Goal: Task Accomplishment & Management: Manage account settings

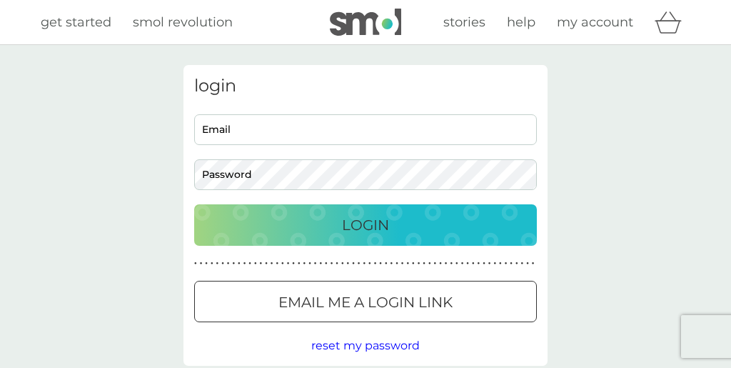
click at [307, 133] on input "Email" at bounding box center [365, 129] width 343 height 31
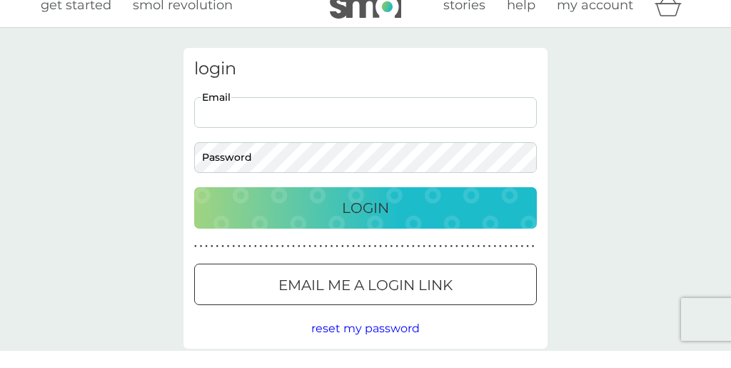
click at [313, 131] on input "Email" at bounding box center [365, 129] width 343 height 31
type input "raycrocker47@googlemail.com"
click at [194, 204] on button "Login" at bounding box center [365, 224] width 343 height 41
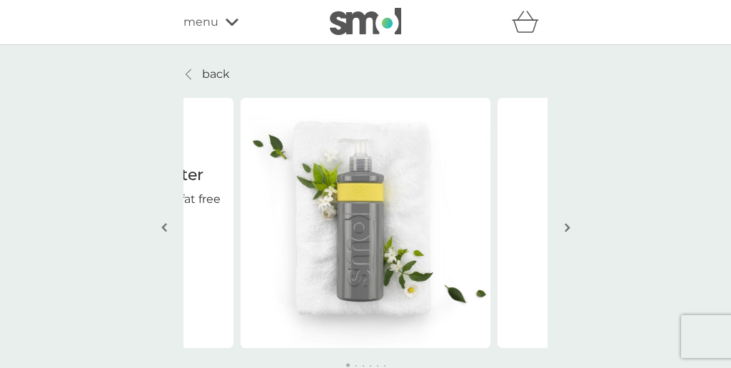
scroll to position [24, 0]
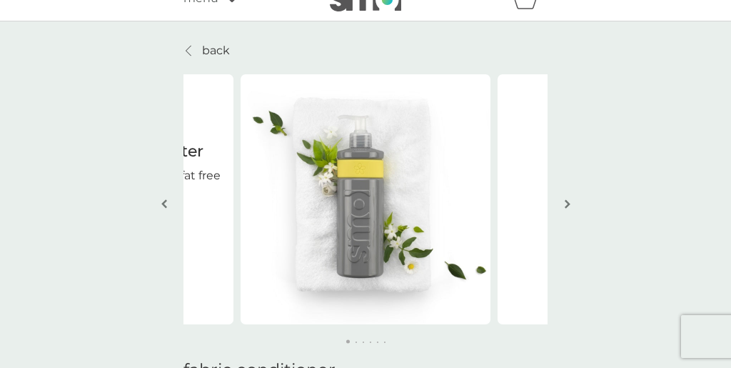
click at [568, 204] on img "button" at bounding box center [568, 204] width 6 height 11
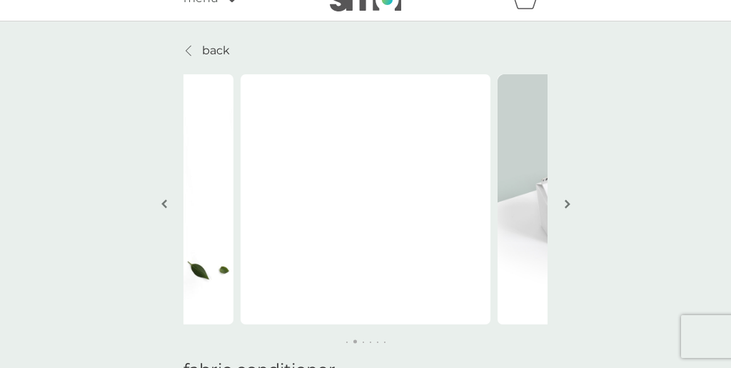
click at [569, 204] on img "button" at bounding box center [568, 204] width 6 height 11
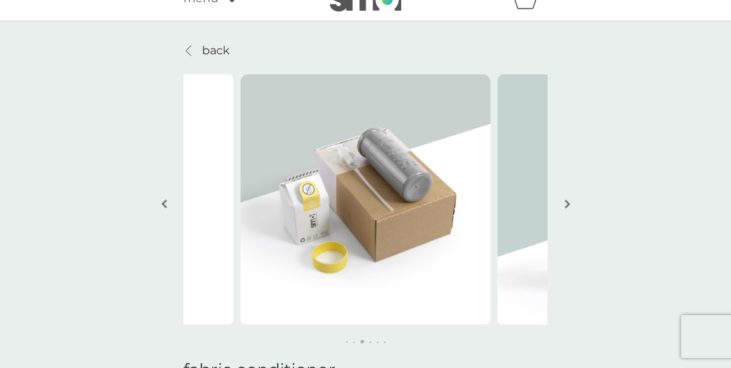
click at [569, 204] on img "button" at bounding box center [568, 204] width 6 height 11
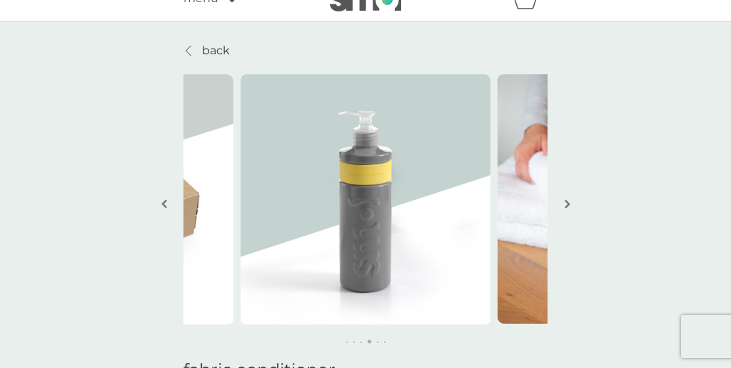
click at [569, 204] on img "button" at bounding box center [568, 204] width 6 height 11
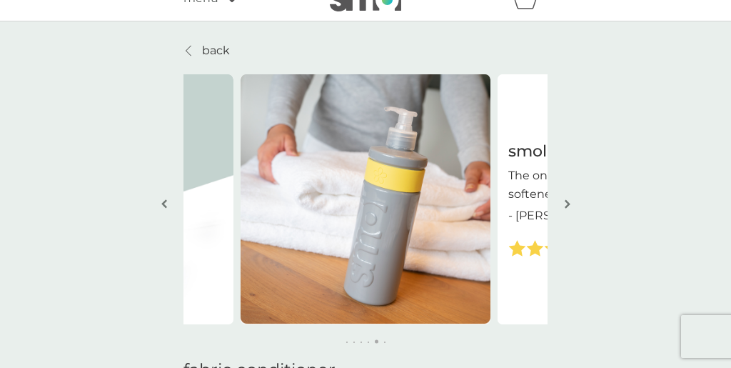
click at [571, 200] on button "button" at bounding box center [567, 204] width 11 height 71
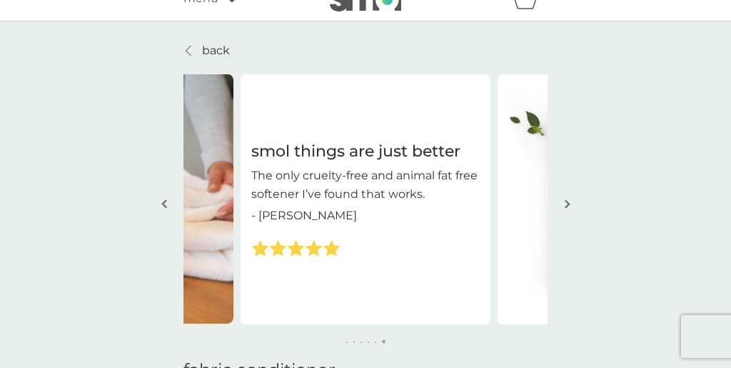
click at [567, 202] on img "button" at bounding box center [568, 204] width 6 height 11
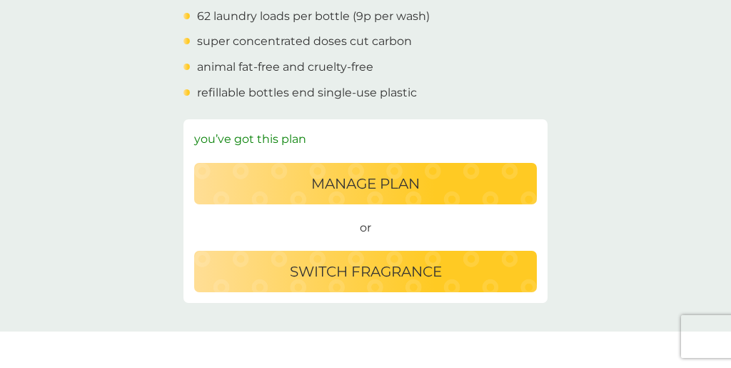
scroll to position [588, 0]
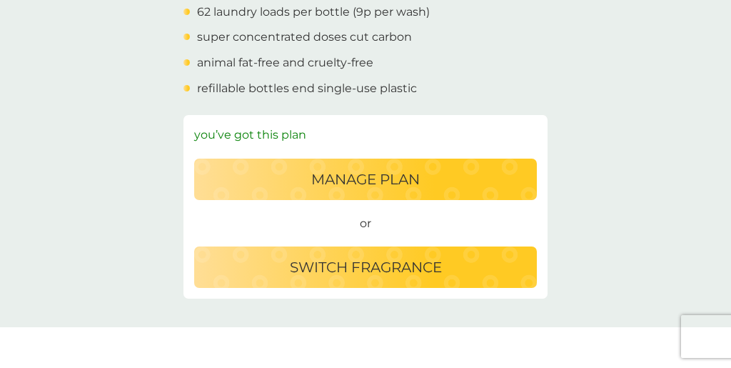
click at [387, 275] on p "switch fragrance" at bounding box center [366, 267] width 152 height 23
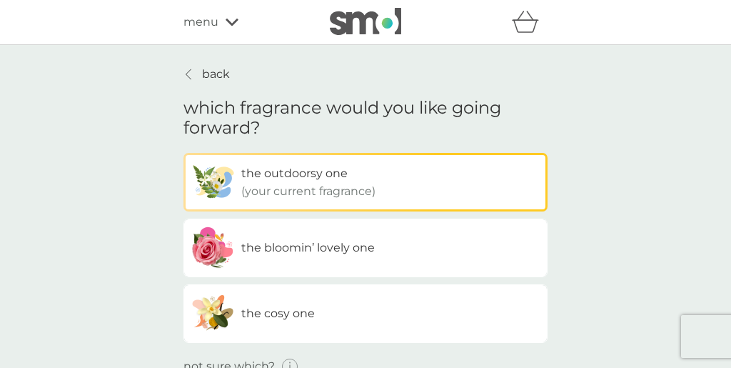
click at [301, 312] on span "the cosy one" at bounding box center [278, 313] width 74 height 14
click at [184, 153] on input "the cosy one" at bounding box center [184, 153] width 0 height 0
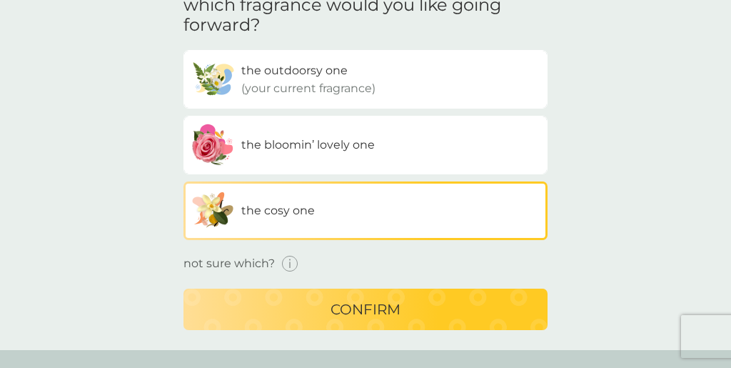
scroll to position [106, 0]
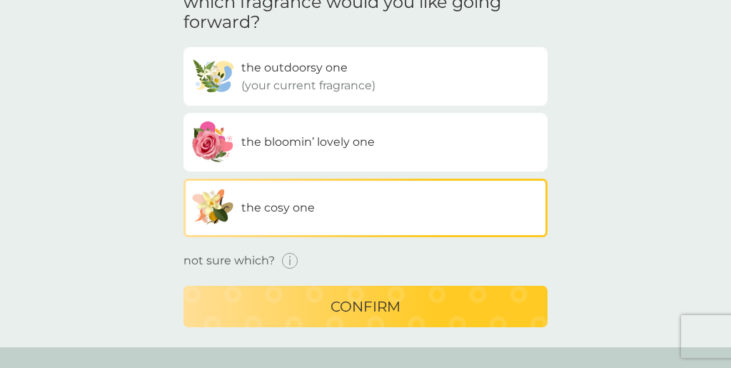
click at [390, 306] on p "confirm" at bounding box center [366, 306] width 70 height 23
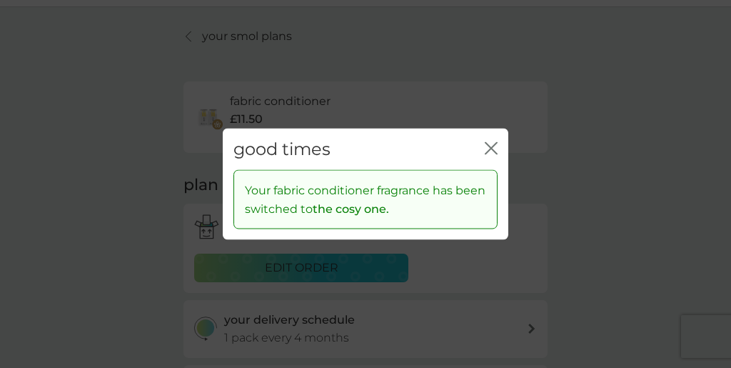
scroll to position [40, 0]
click at [488, 154] on icon "close" at bounding box center [489, 147] width 6 height 11
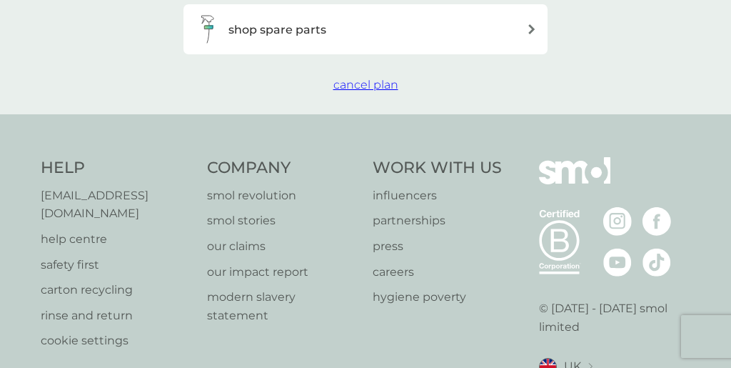
scroll to position [548, 0]
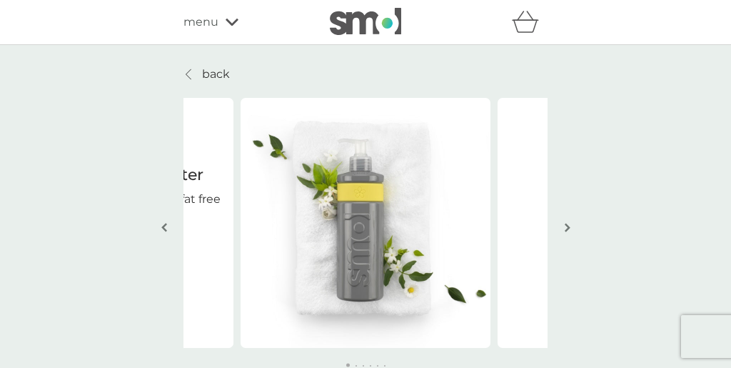
scroll to position [588, 0]
